Goal: Information Seeking & Learning: Learn about a topic

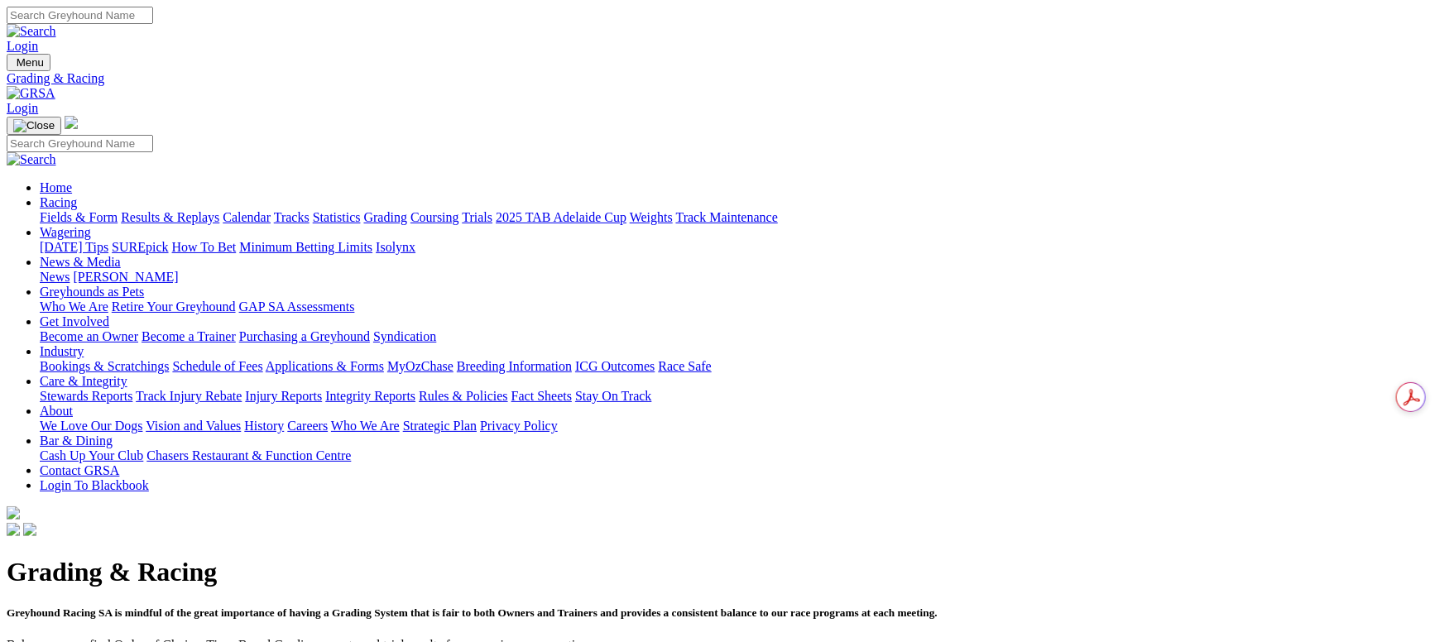
click at [118, 210] on link "Fields & Form" at bounding box center [79, 217] width 78 height 14
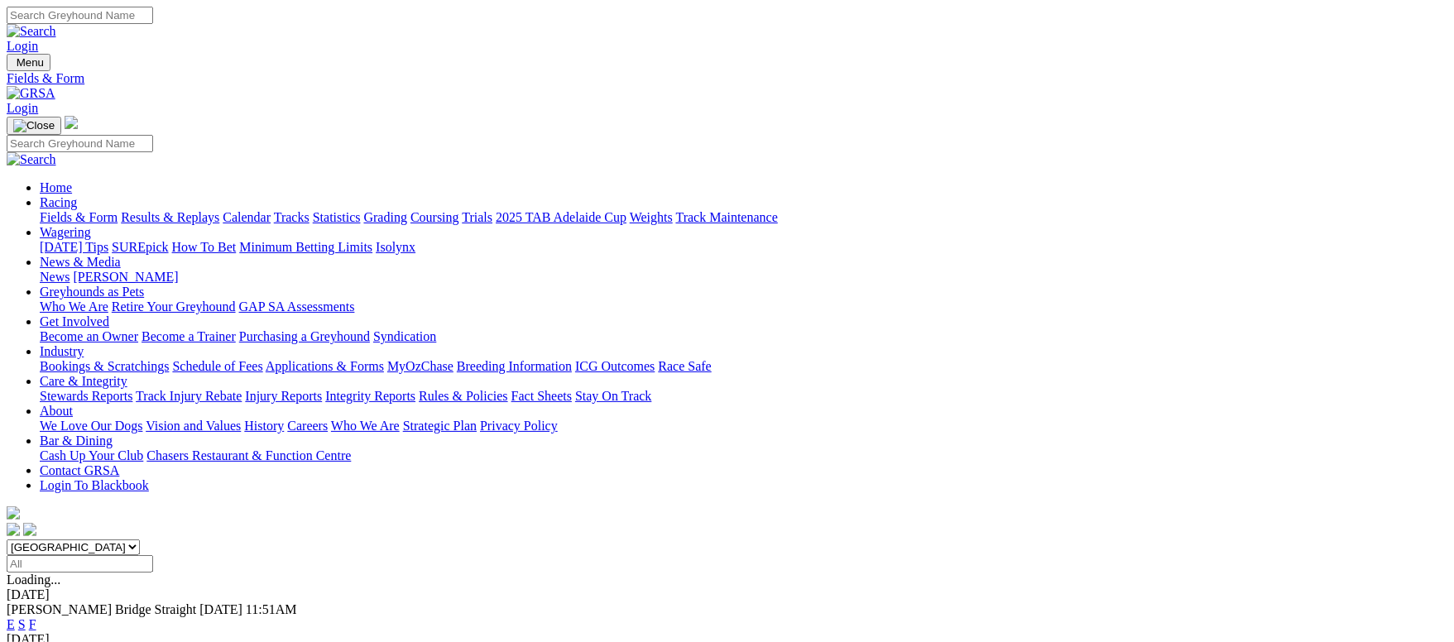
click at [926, 617] on div "E S F" at bounding box center [727, 624] width 1441 height 15
click at [36, 617] on link "F" at bounding box center [32, 624] width 7 height 14
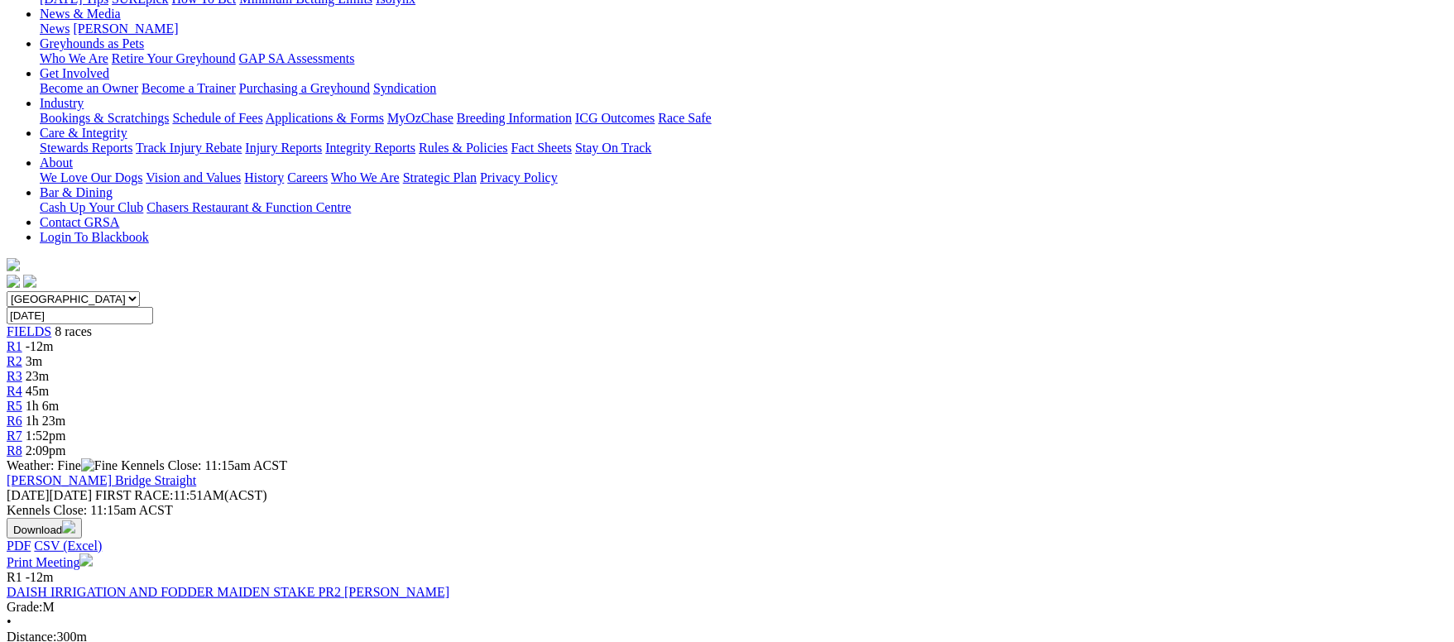
scroll to position [248, 0]
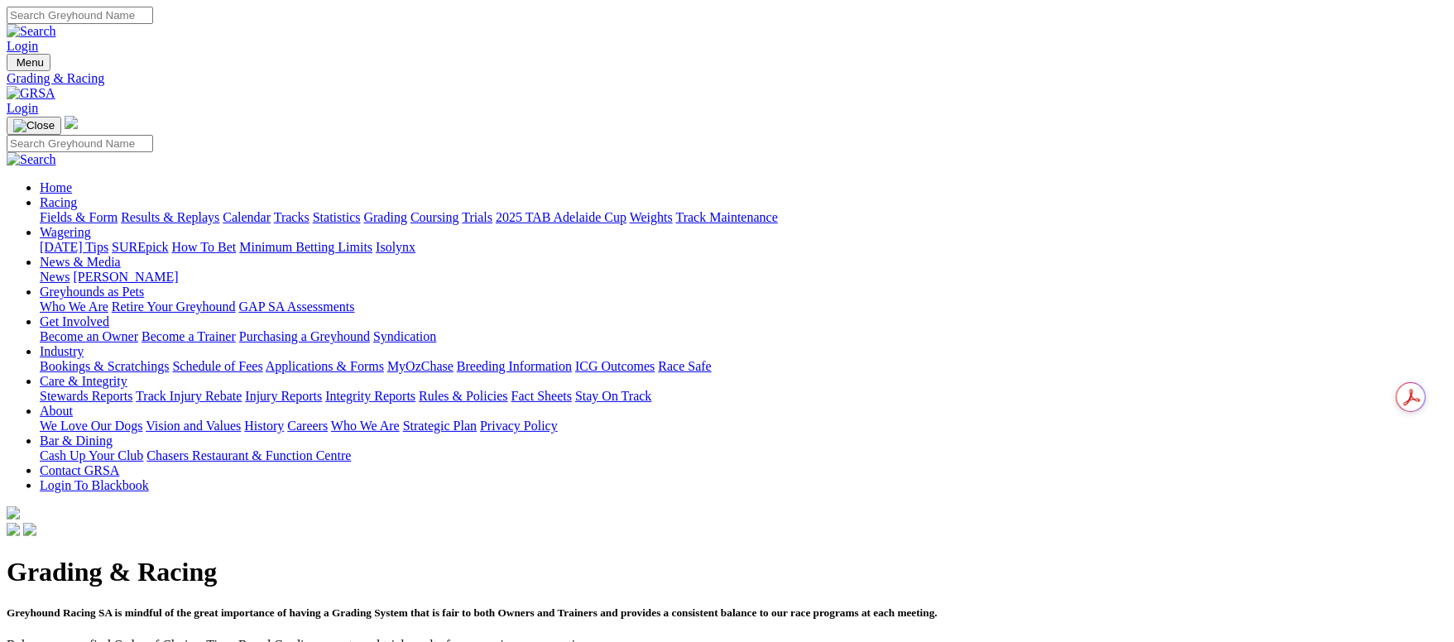
click at [117, 210] on link "Fields & Form" at bounding box center [79, 217] width 78 height 14
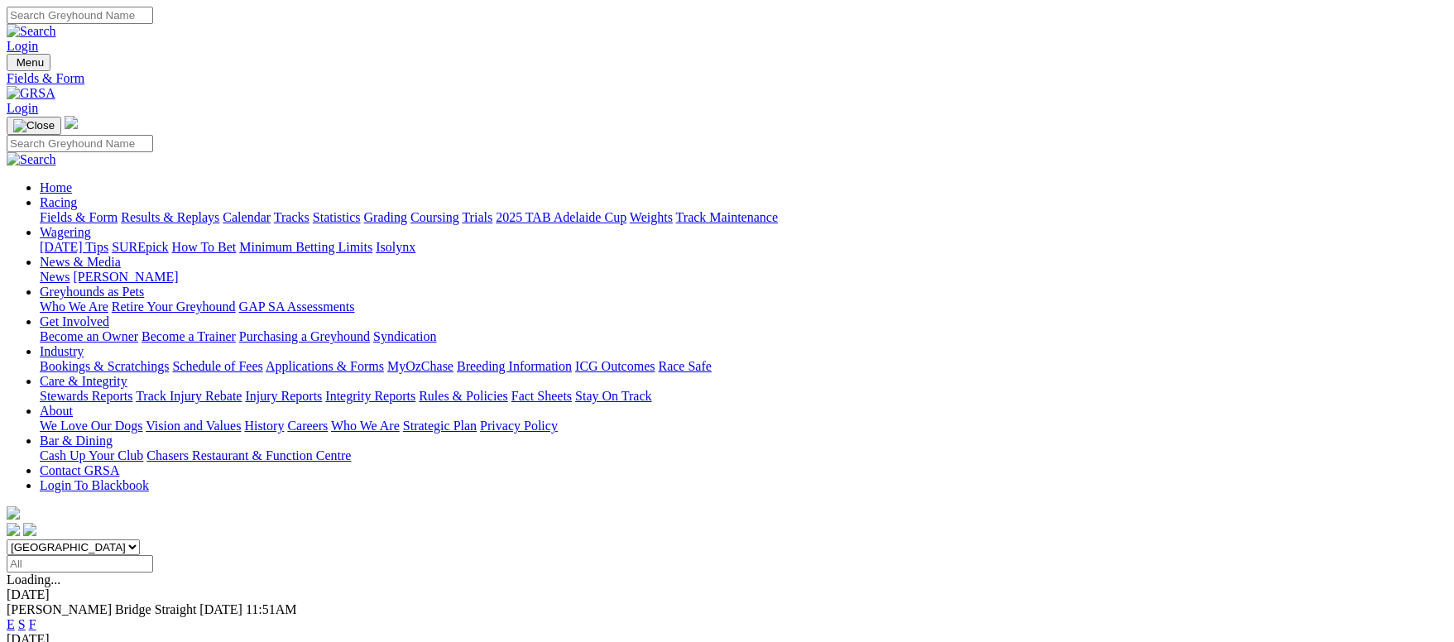
scroll to position [124, 0]
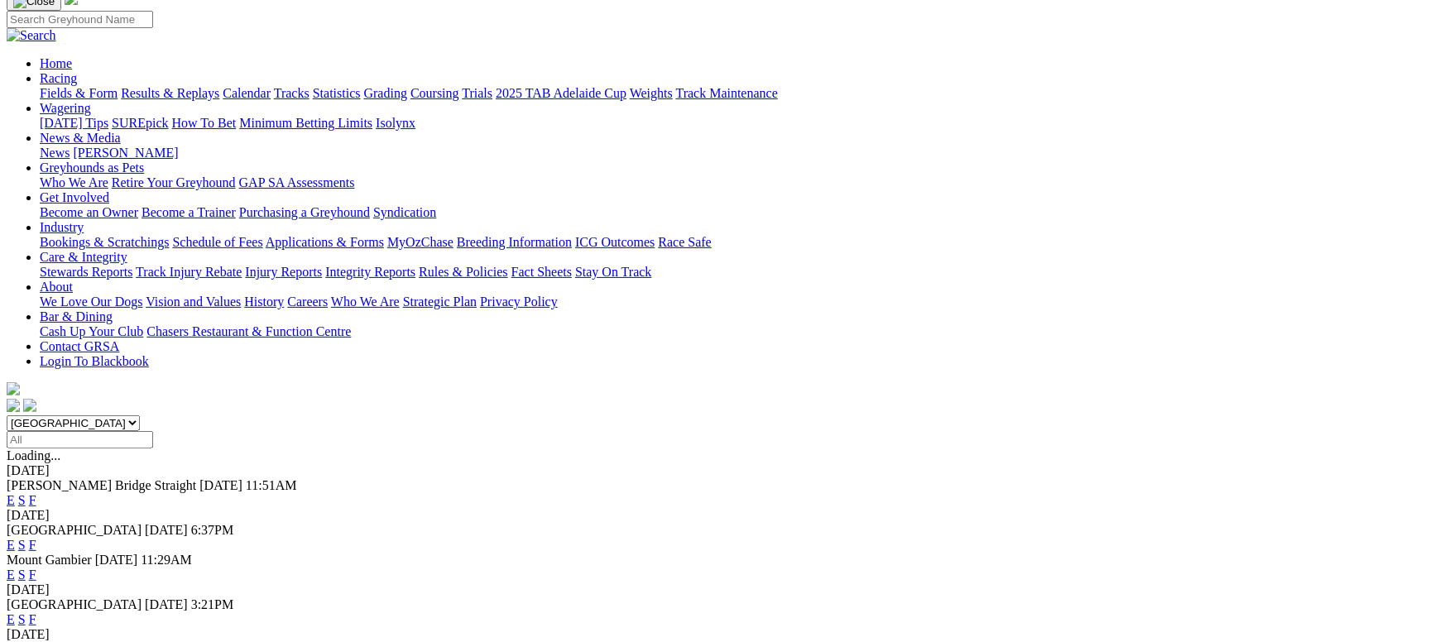
click at [36, 493] on link "F" at bounding box center [32, 500] width 7 height 14
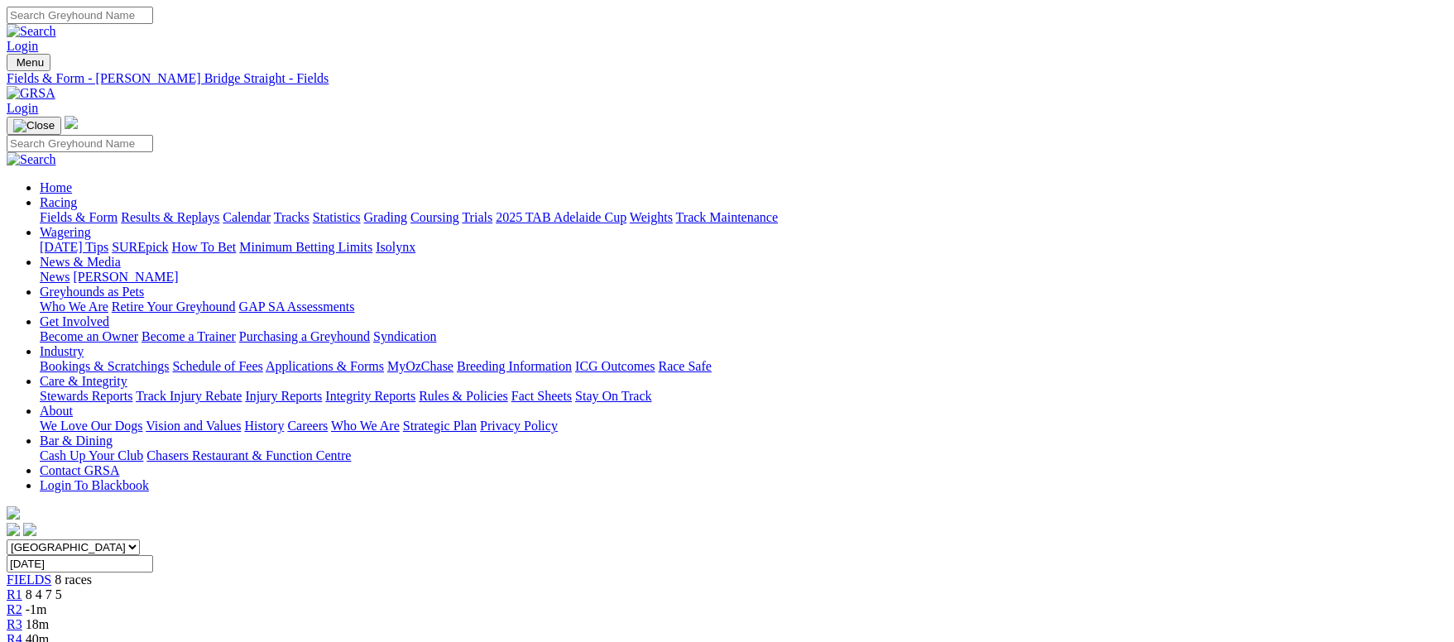
scroll to position [124, 0]
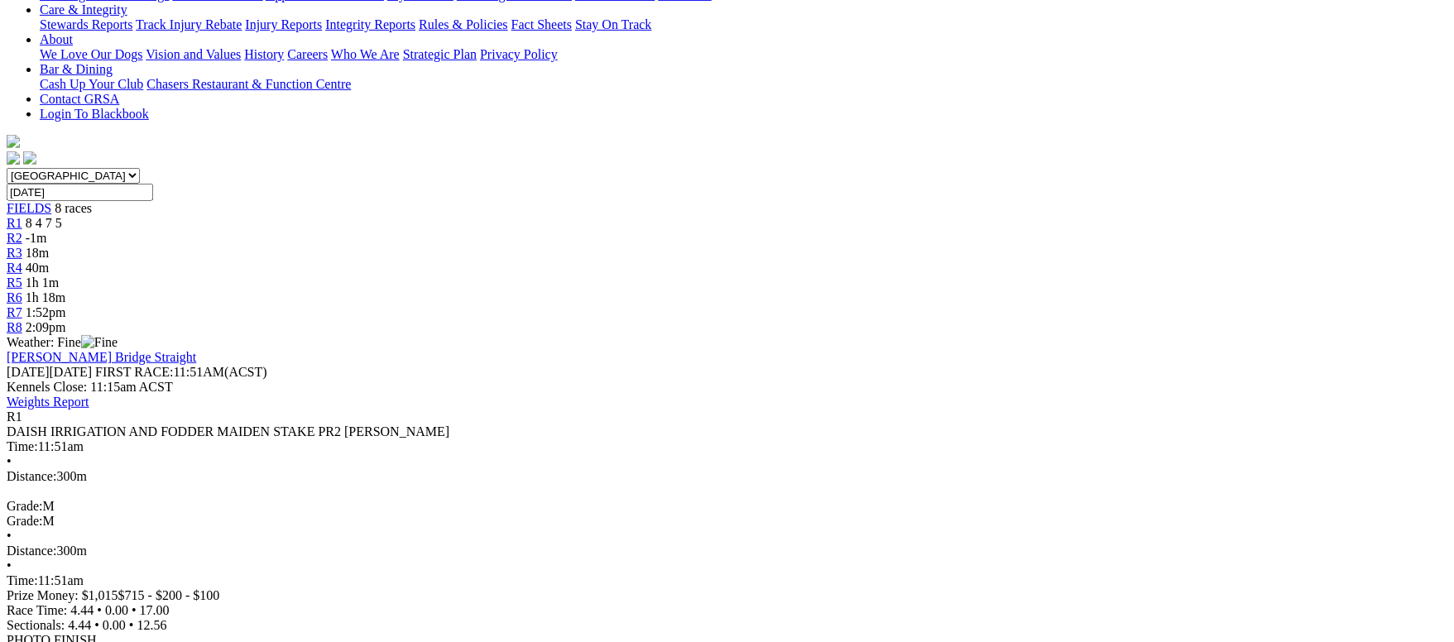
scroll to position [248, 0]
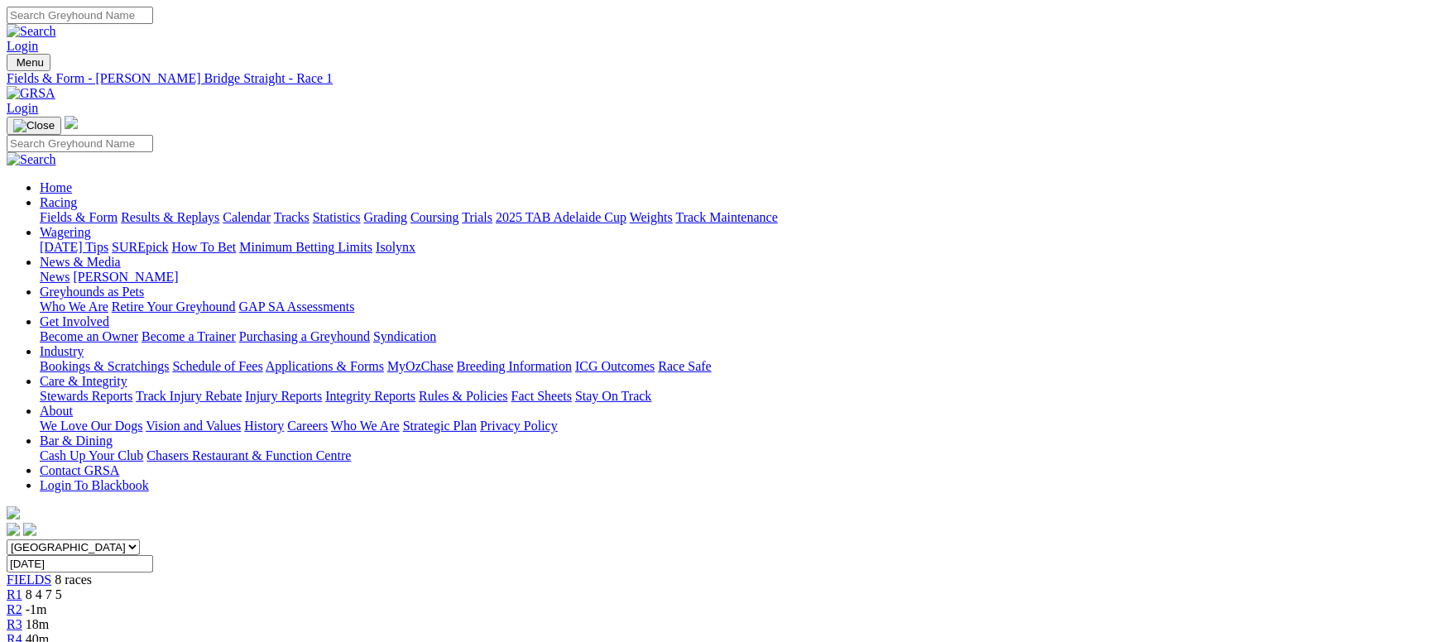
click at [271, 210] on link "Calendar" at bounding box center [247, 217] width 48 height 14
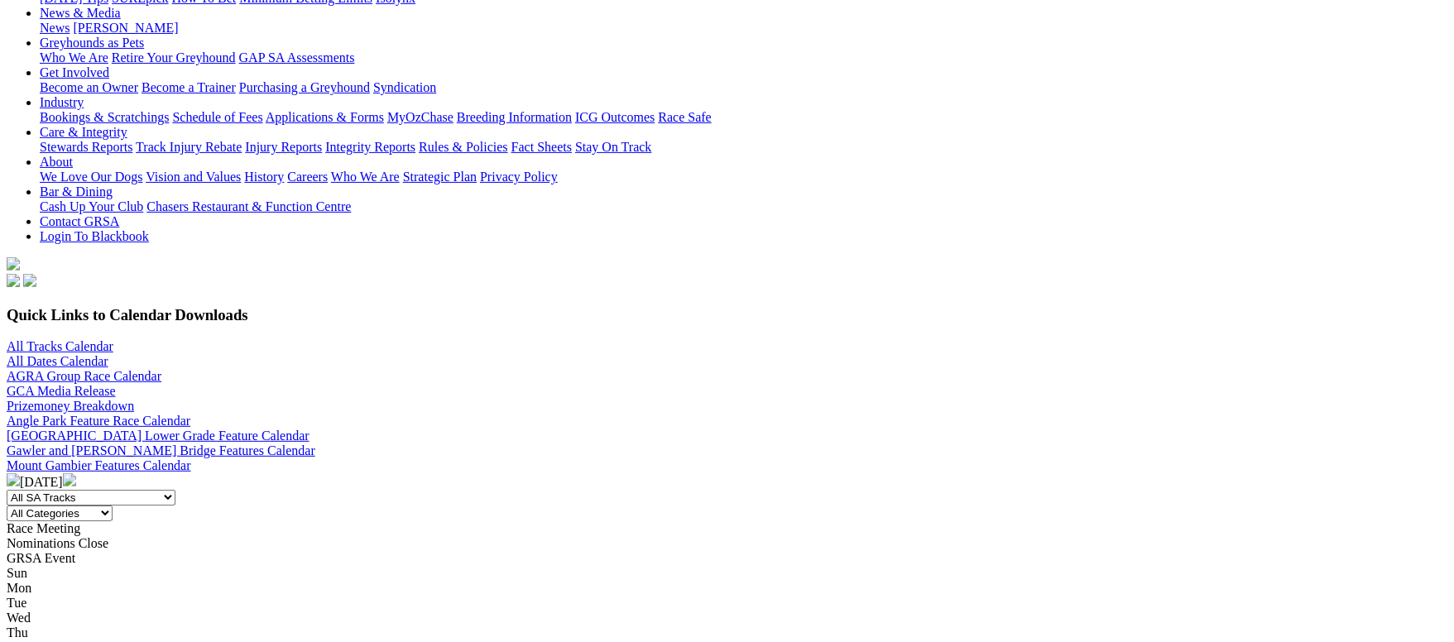
scroll to position [248, 0]
click at [76, 474] on img at bounding box center [69, 480] width 13 height 13
